Goal: Task Accomplishment & Management: Use online tool/utility

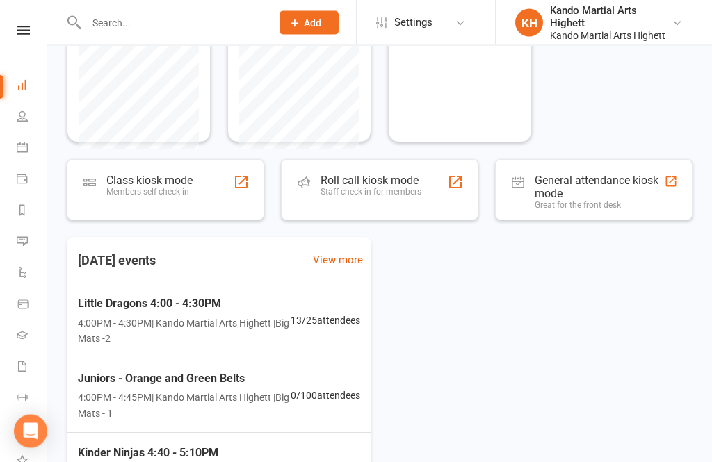
scroll to position [394, 0]
click at [343, 176] on div "Roll call kiosk mode" at bounding box center [371, 180] width 101 height 13
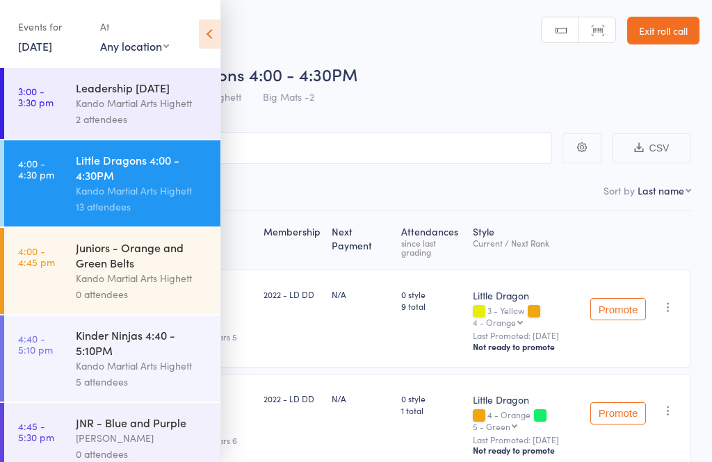
click at [92, 282] on div "Kando Martial Arts Highett" at bounding box center [142, 278] width 133 height 16
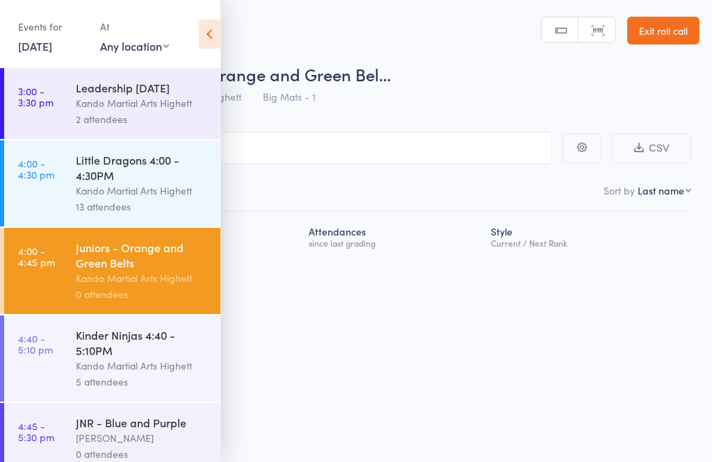
click at [206, 30] on icon at bounding box center [210, 33] width 22 height 29
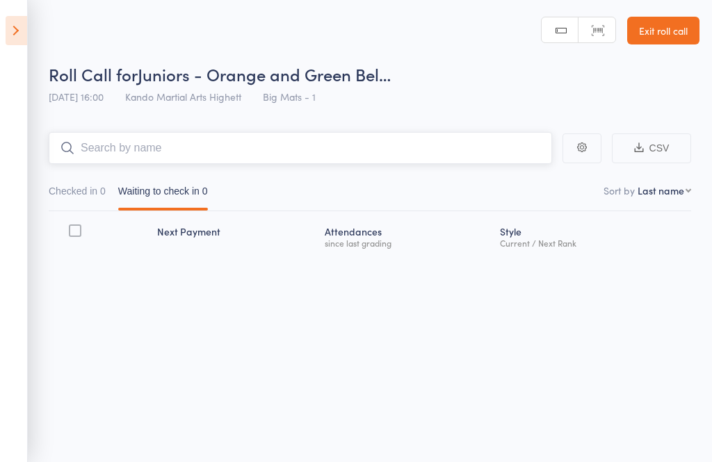
click at [102, 156] on input "search" at bounding box center [300, 148] width 503 height 32
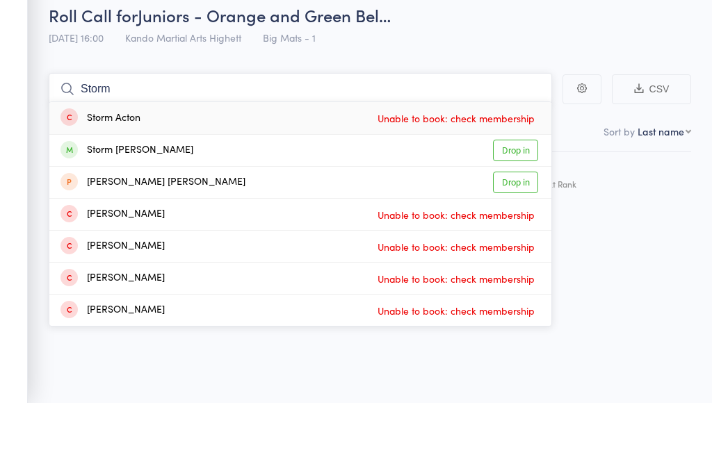
type input "Storm"
click at [114, 194] on div "Storm Farhat Drop in" at bounding box center [300, 209] width 502 height 31
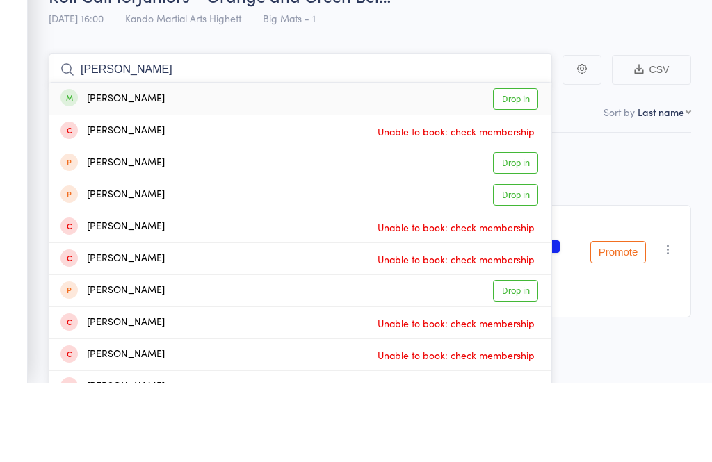
type input "peyton li"
click at [170, 161] on div "Peyton Lintenbrink Drop in" at bounding box center [300, 177] width 502 height 32
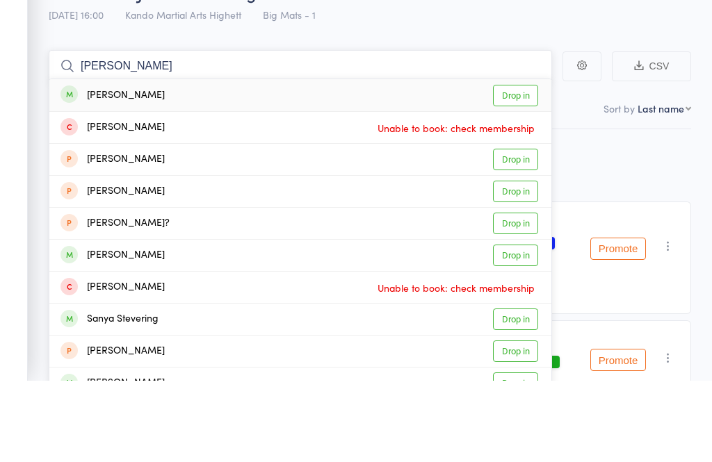
type input "stevie"
click at [126, 170] on div "Stevie Cakakios" at bounding box center [112, 178] width 104 height 16
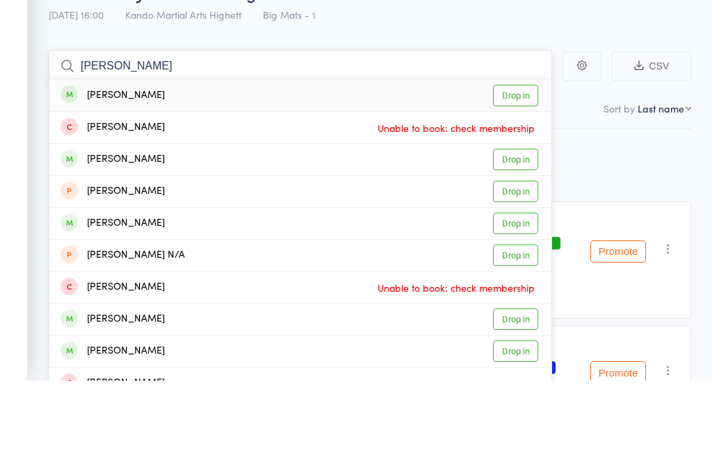
type input "elias hales"
click at [113, 170] on div "Elias Hales" at bounding box center [112, 178] width 104 height 16
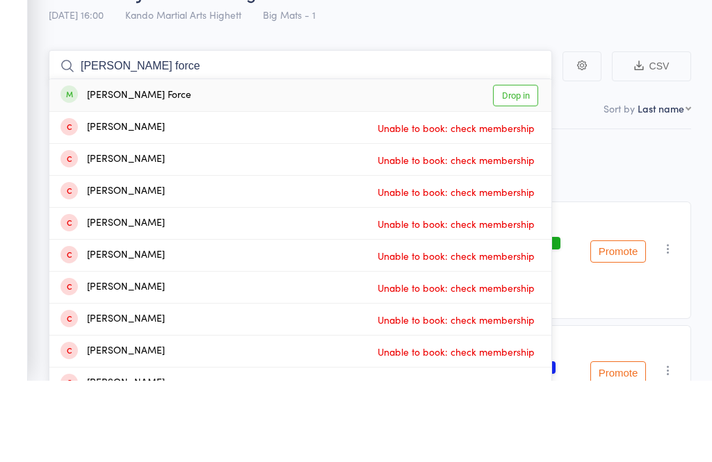
type input "archie force"
click at [111, 170] on div "Archie Force" at bounding box center [125, 178] width 131 height 16
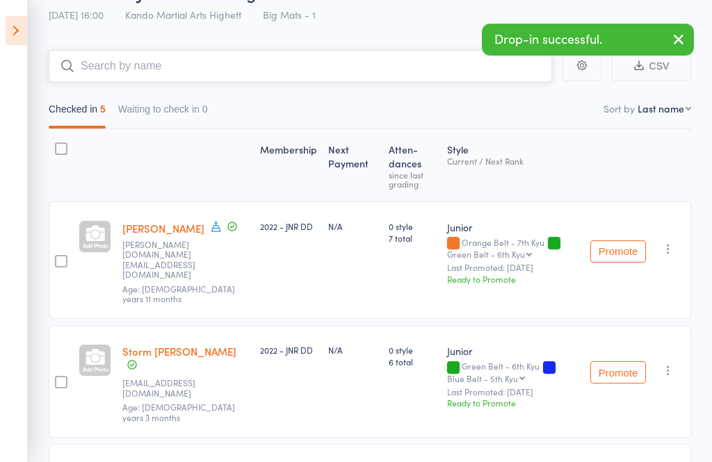
click at [146, 74] on input "search" at bounding box center [300, 66] width 503 height 32
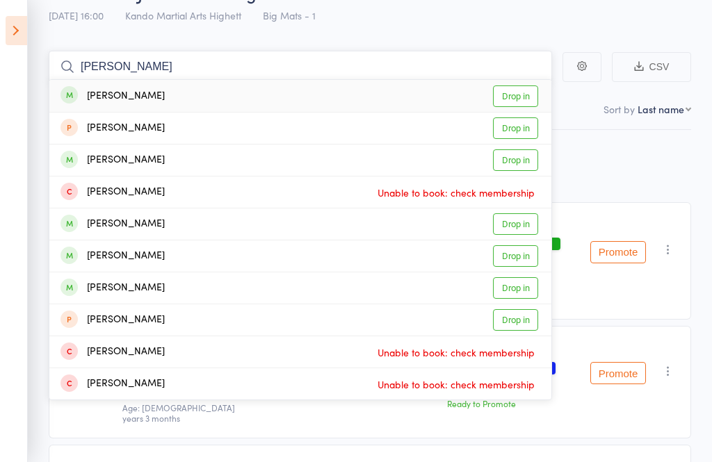
type input "Charles walker"
click at [131, 102] on div "Charles Walker-Hyer" at bounding box center [112, 96] width 104 height 16
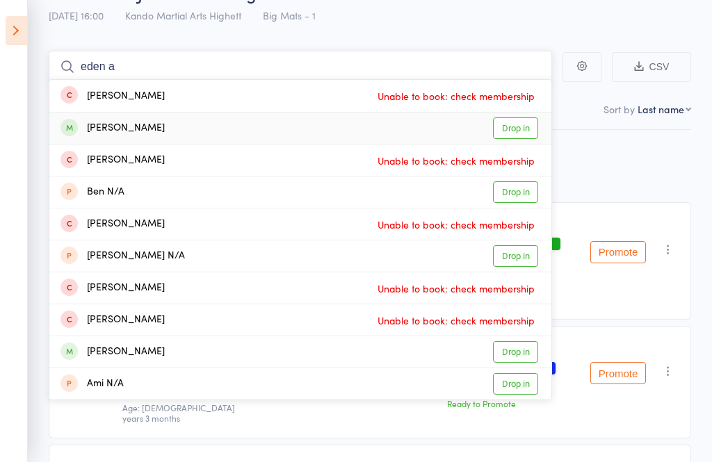
type input "eden a"
click at [122, 131] on div "Eden Asoulin" at bounding box center [112, 128] width 104 height 16
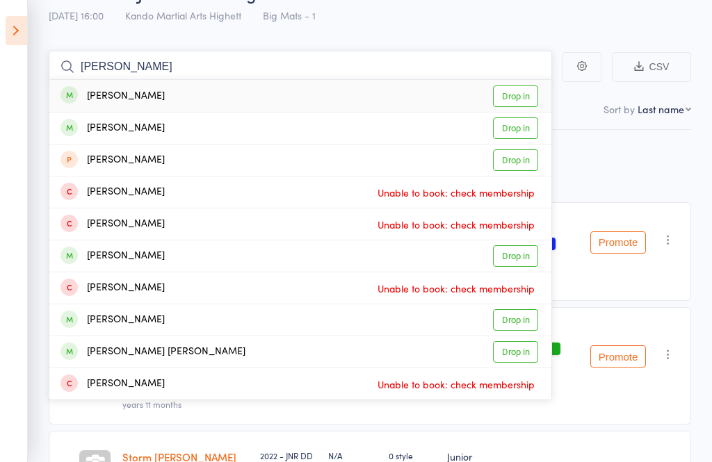
type input "olivia de"
click at [115, 93] on div "Olivia De La Haye" at bounding box center [112, 96] width 104 height 16
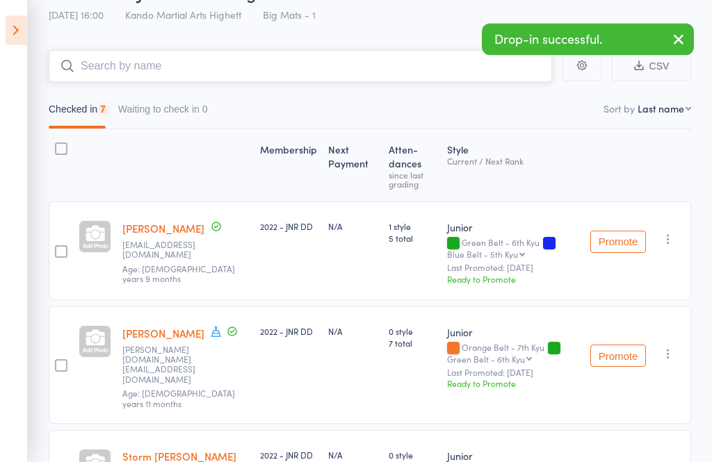
scroll to position [82, 0]
click at [125, 68] on input "search" at bounding box center [300, 66] width 503 height 32
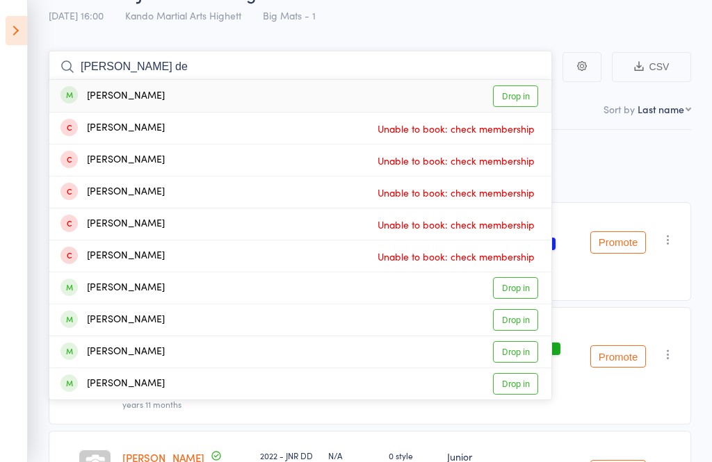
type input "Henry de"
click at [151, 92] on div "Henry De La Haye" at bounding box center [112, 96] width 104 height 16
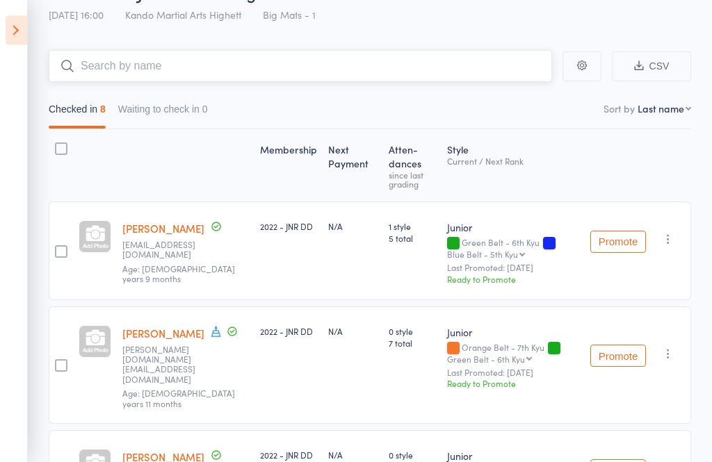
scroll to position [82, 0]
